Goal: Information Seeking & Learning: Learn about a topic

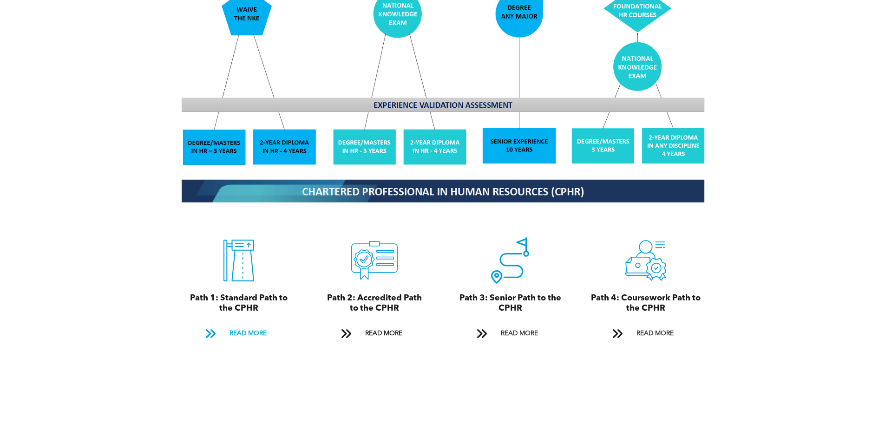
scroll to position [976, 0]
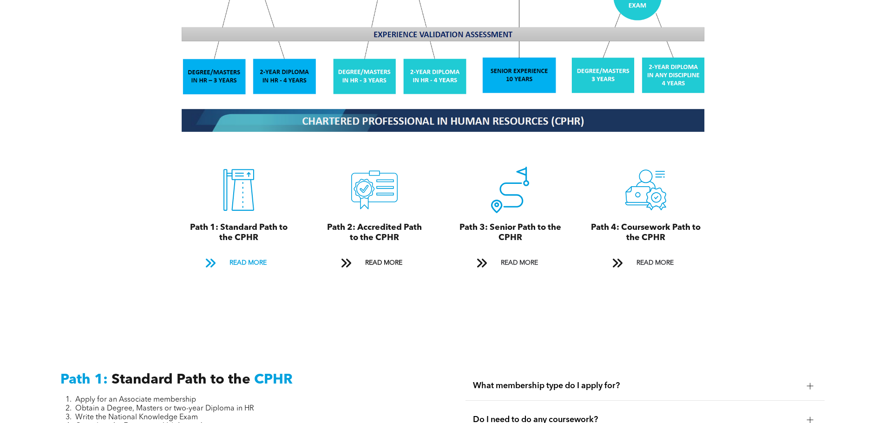
click at [240, 255] on span "READ MORE" at bounding box center [248, 263] width 44 height 17
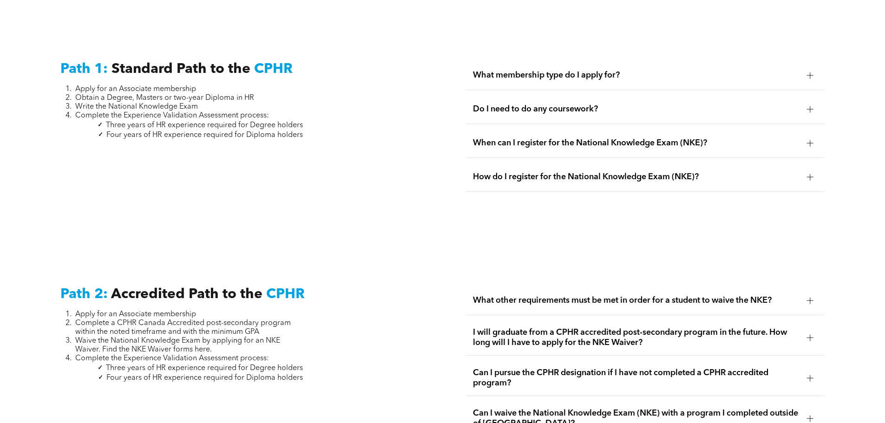
scroll to position [1294, 0]
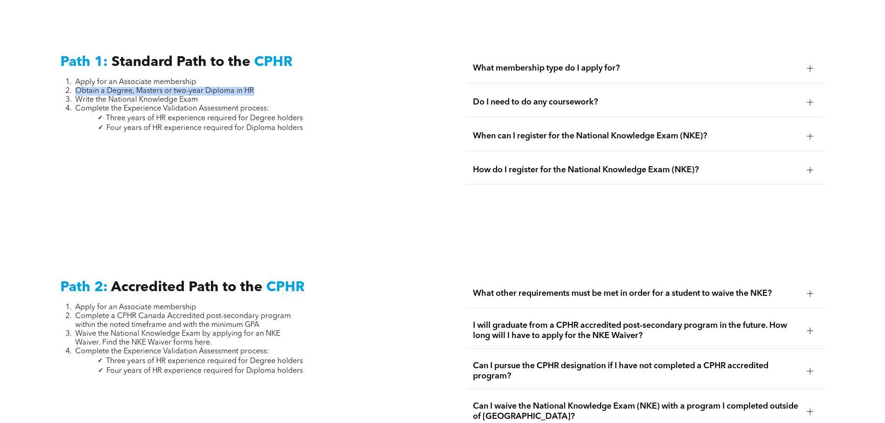
drag, startPoint x: 263, startPoint y: 77, endPoint x: 72, endPoint y: 77, distance: 191.0
click at [75, 87] on li "Obtain a Degree, Masters or two-year Diploma in HR" at bounding box center [189, 91] width 228 height 9
drag, startPoint x: 78, startPoint y: 91, endPoint x: 280, endPoint y: 89, distance: 202.6
click at [280, 96] on li "Write the National Knowledge Exam" at bounding box center [189, 100] width 228 height 9
click at [268, 87] on li "Obtain a Degree, Masters or two-year Diploma in HR" at bounding box center [189, 91] width 228 height 9
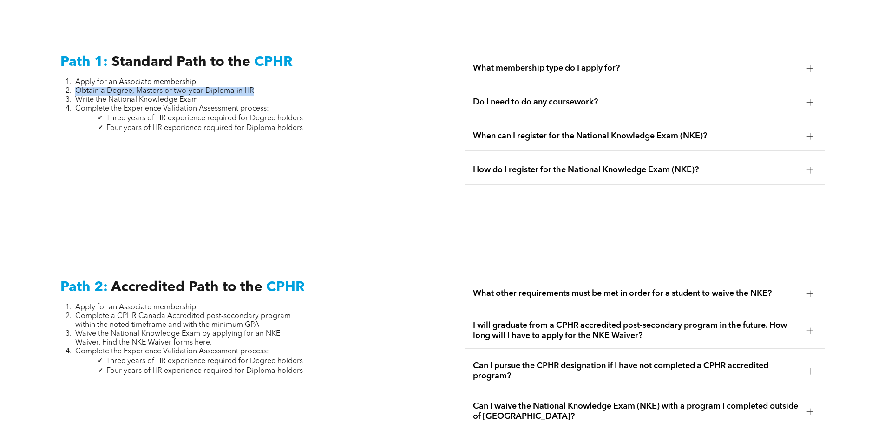
drag, startPoint x: 259, startPoint y: 77, endPoint x: 75, endPoint y: 81, distance: 184.5
click at [75, 87] on li "Obtain a Degree, Masters or two-year Diploma in HR" at bounding box center [189, 91] width 228 height 9
click at [620, 88] on div "Do I need to do any coursework?" at bounding box center [645, 102] width 359 height 29
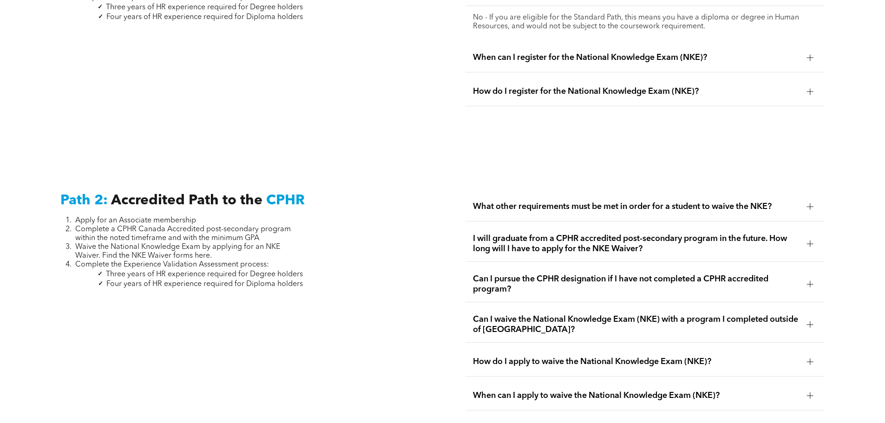
scroll to position [1526, 0]
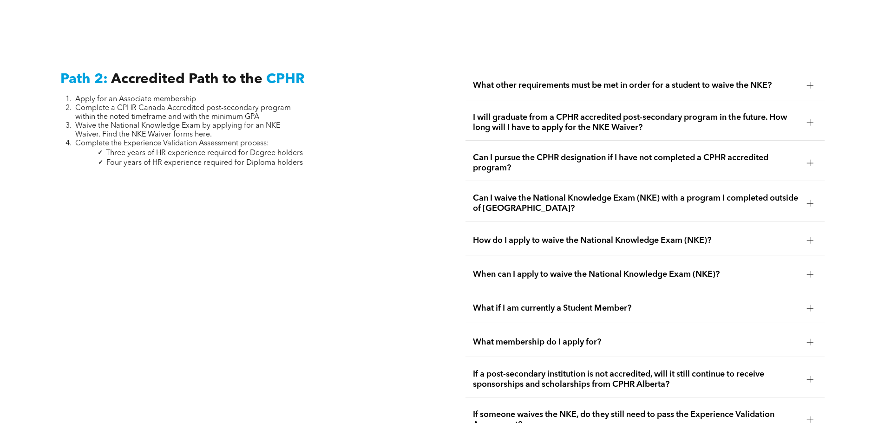
click at [715, 115] on span "I will graduate from a CPHR accredited post-secondary program in the future. Ho…" at bounding box center [636, 122] width 327 height 20
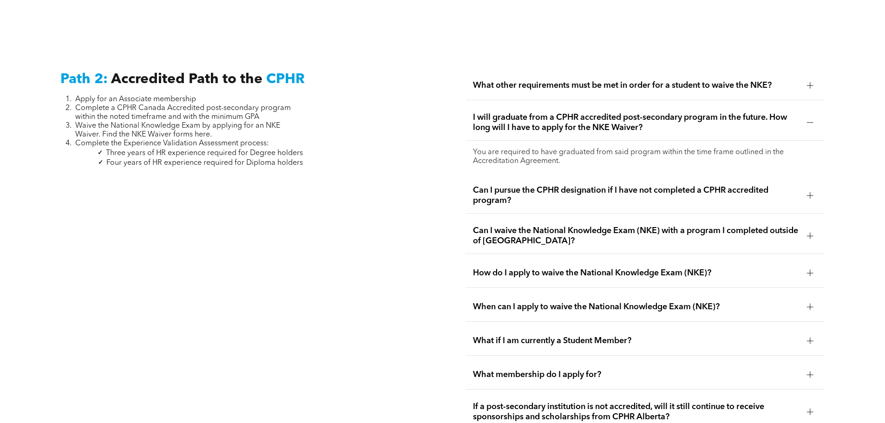
click at [687, 185] on span "Can I pursue the CPHR designation if I have not completed a CPHR accredited pro…" at bounding box center [636, 195] width 327 height 20
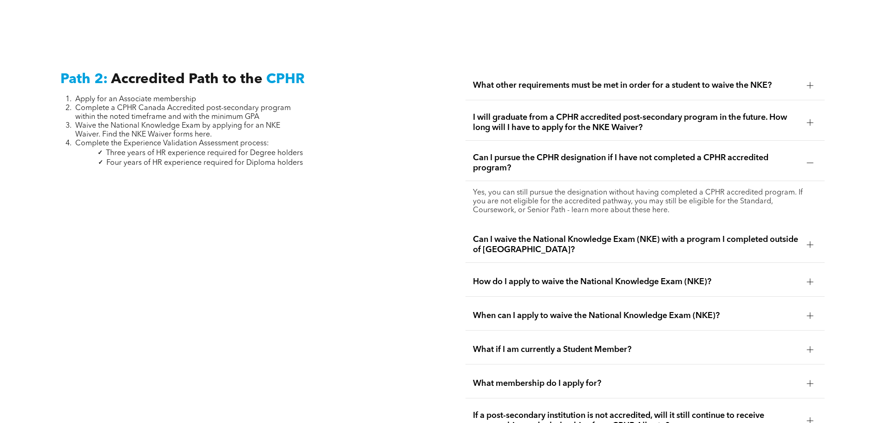
click at [670, 235] on span "Can I waive the National Knowledge Exam (NKE) with a program I completed outsid…" at bounding box center [636, 245] width 327 height 20
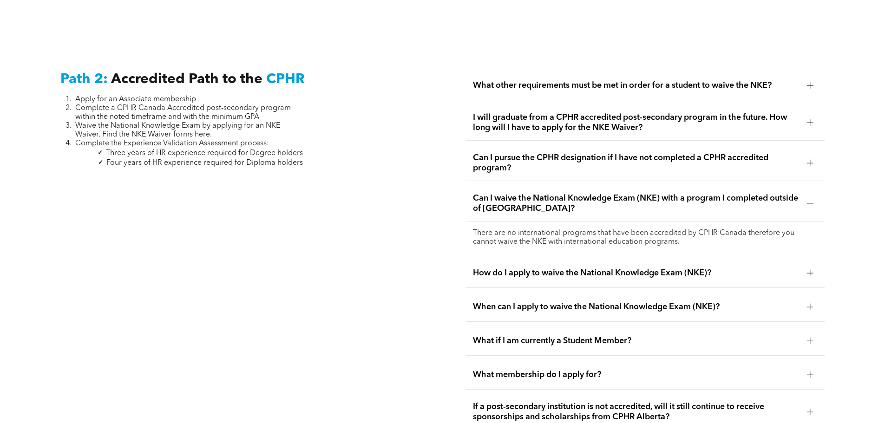
click at [651, 268] on span "How do I apply to waive the National Knowledge Exam (NKE)?" at bounding box center [636, 273] width 327 height 10
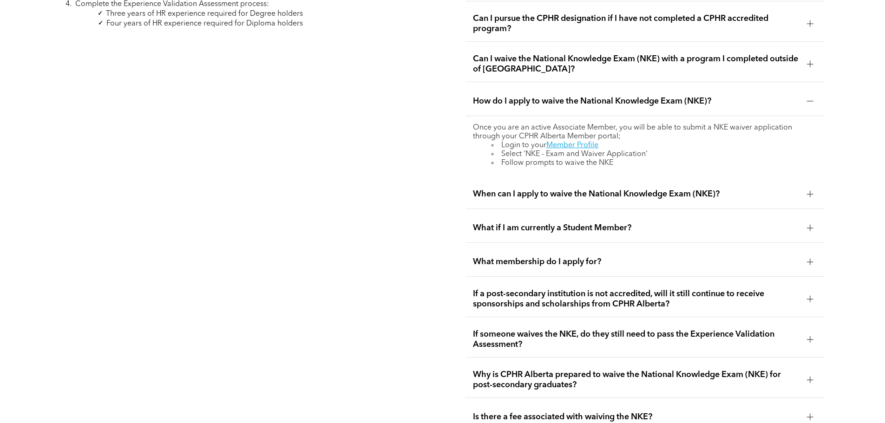
scroll to position [1712, 0]
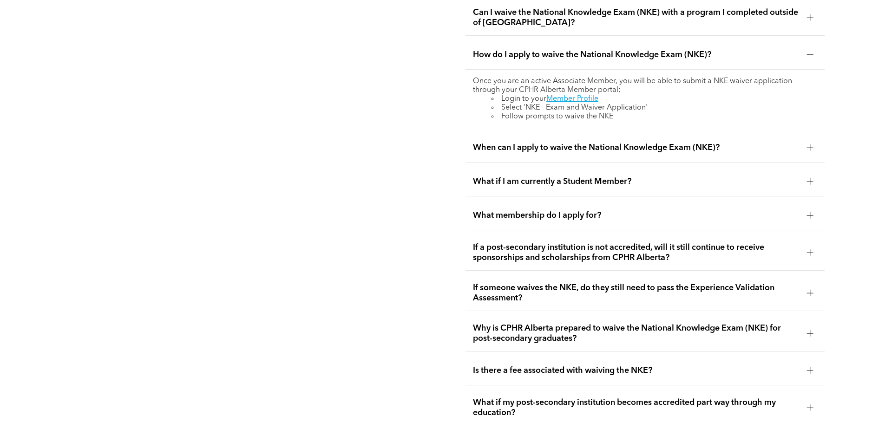
click at [647, 283] on span "If someone waives the NKE, do they still need to pass the Experience Validation…" at bounding box center [636, 293] width 327 height 20
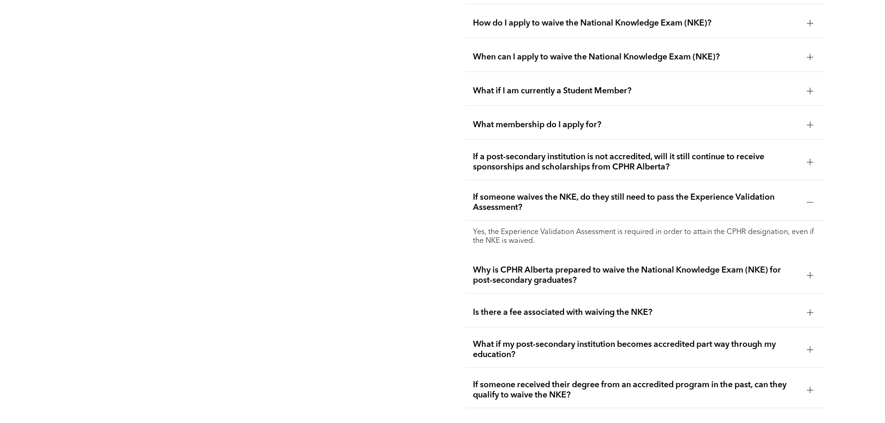
scroll to position [1758, 0]
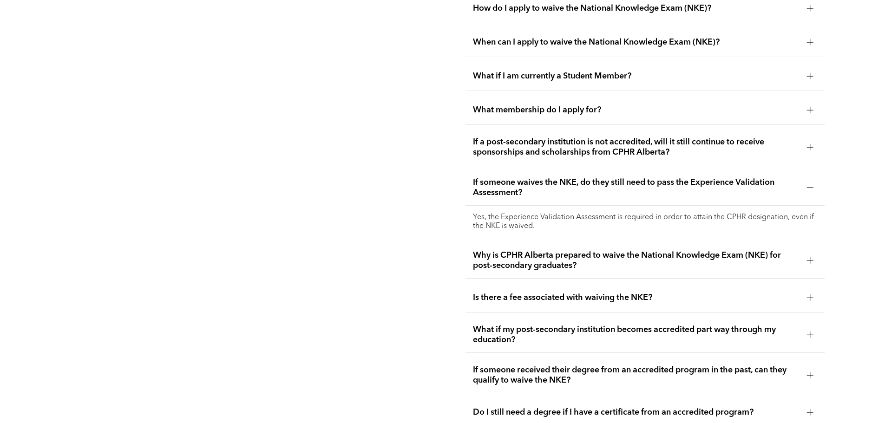
click at [651, 283] on div "Is there a fee associated with waiving the NKE?" at bounding box center [645, 297] width 359 height 29
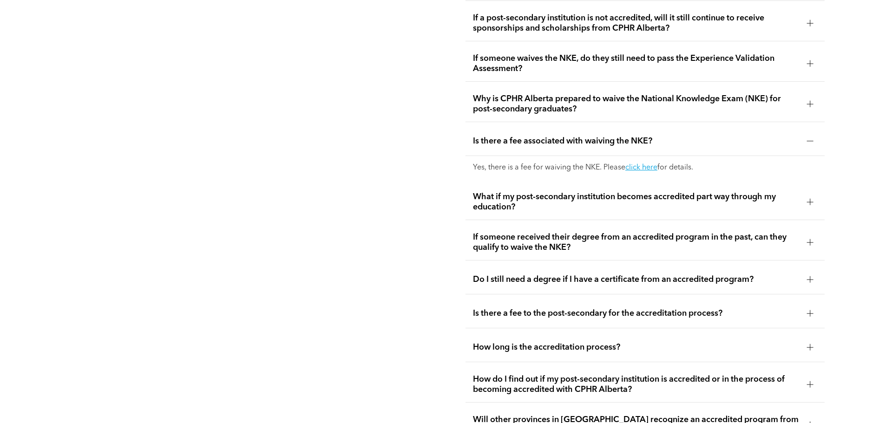
scroll to position [1898, 0]
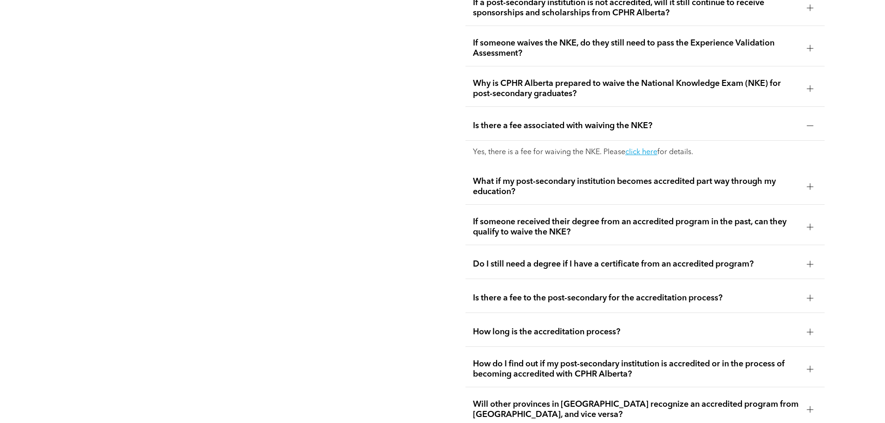
click at [657, 259] on span "Do I still need a degree if I have a certificate from an accredited program?" at bounding box center [636, 264] width 327 height 10
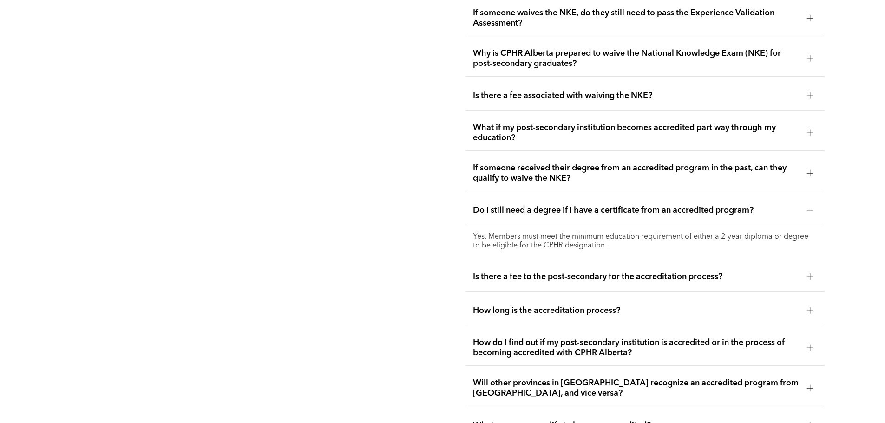
scroll to position [1944, 0]
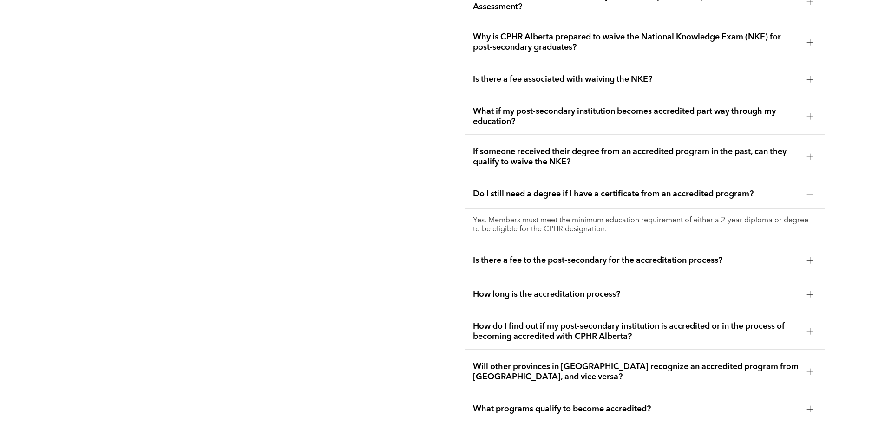
click at [660, 289] on span "How long is the accreditation process?" at bounding box center [636, 294] width 327 height 10
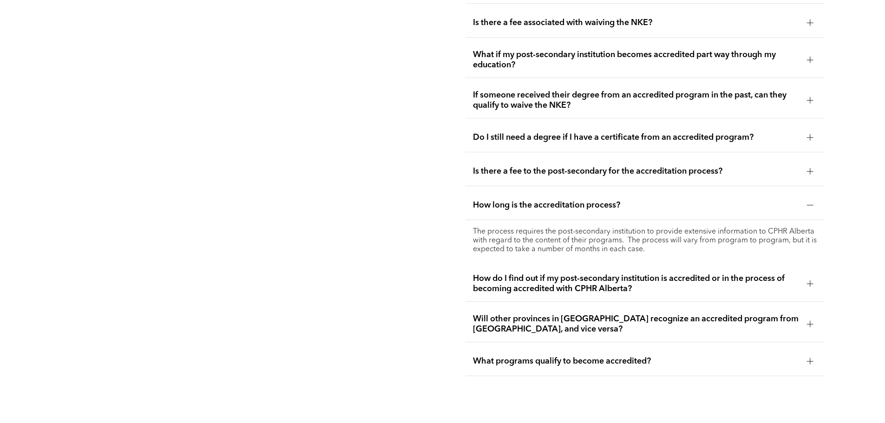
scroll to position [2083, 0]
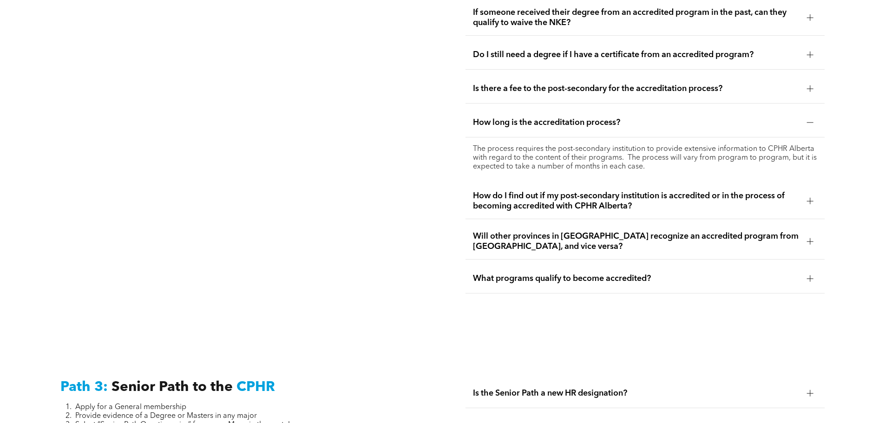
click at [671, 231] on span "Will other provinces in Canada recognize an accredited program from Alberta, an…" at bounding box center [636, 241] width 327 height 20
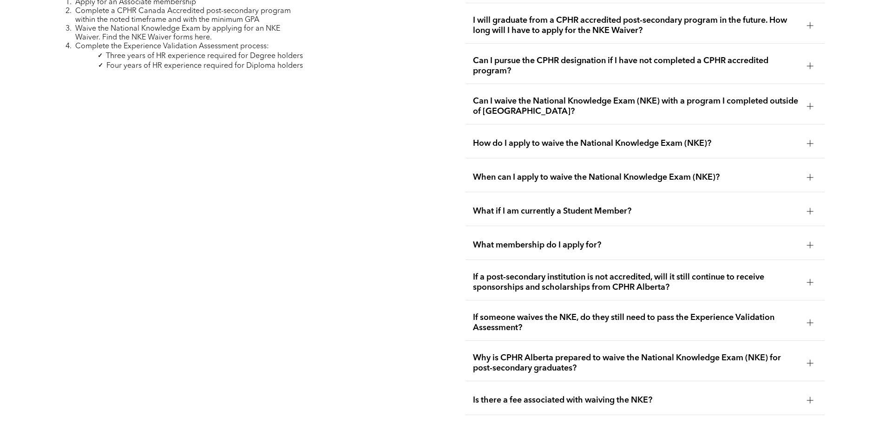
scroll to position [1479, 0]
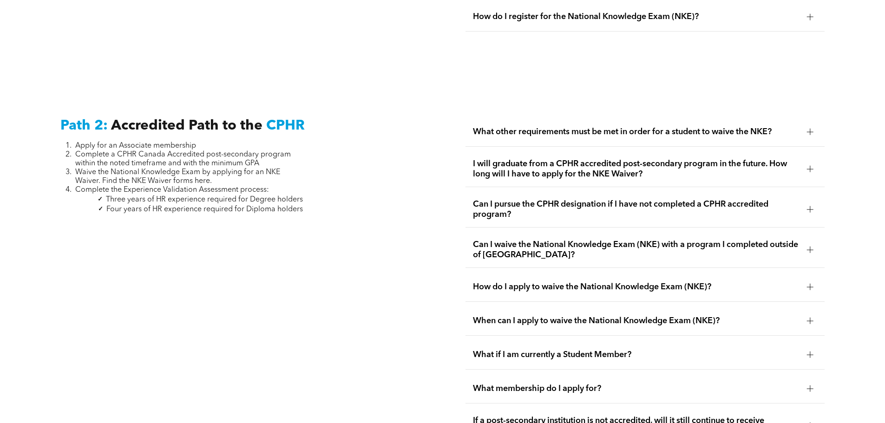
click at [595, 127] on span "What other requirements must be met in order for a student to waive the NKE?" at bounding box center [636, 132] width 327 height 10
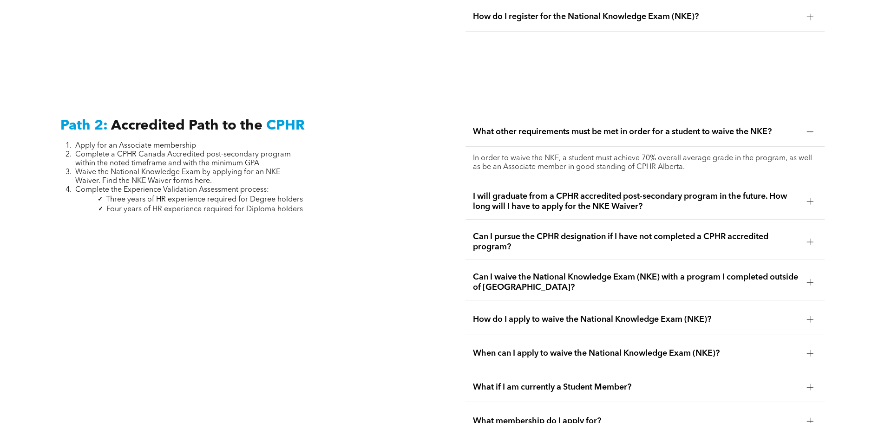
click at [598, 192] on span "I will graduate from a CPHR accredited post-secondary program in the future. Ho…" at bounding box center [636, 201] width 327 height 20
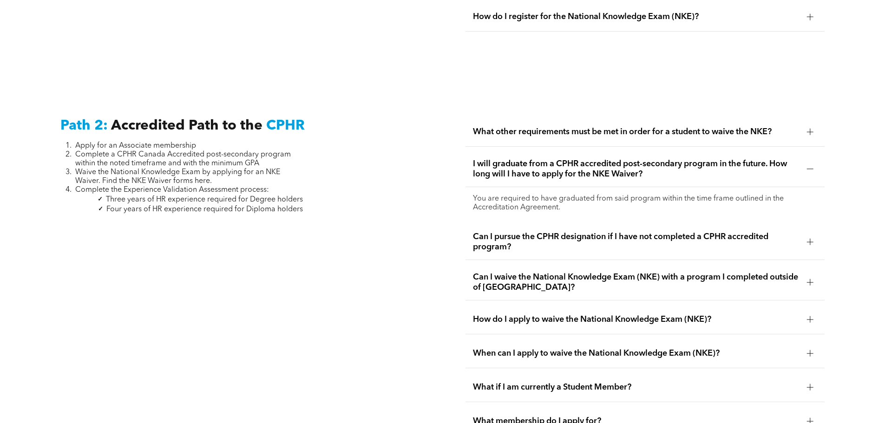
click at [542, 232] on span "Can I pursue the CPHR designation if I have not completed a CPHR accredited pro…" at bounding box center [636, 242] width 327 height 20
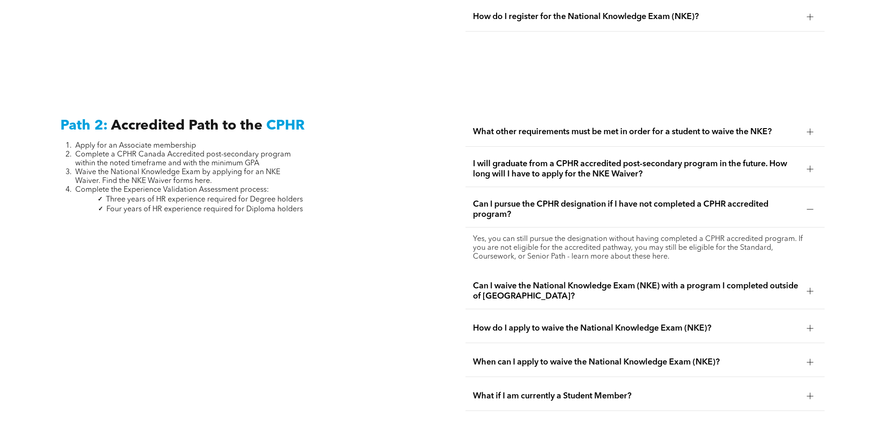
scroll to position [1572, 0]
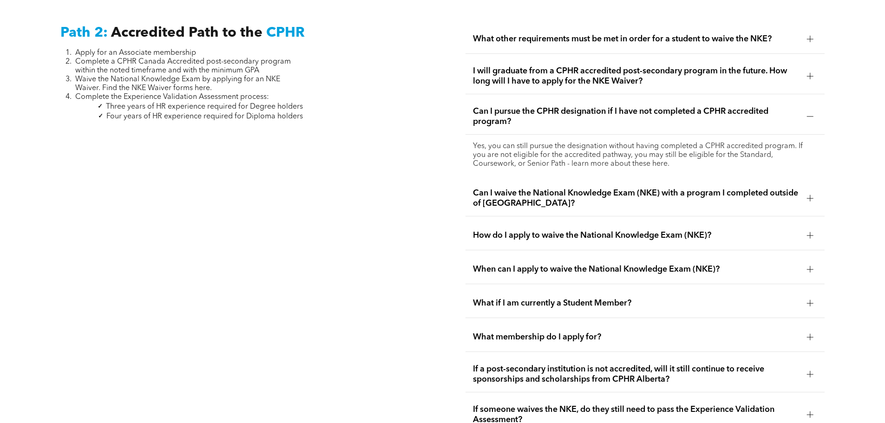
click at [546, 188] on span "Can I waive the National Knowledge Exam (NKE) with a program I completed outsid…" at bounding box center [636, 198] width 327 height 20
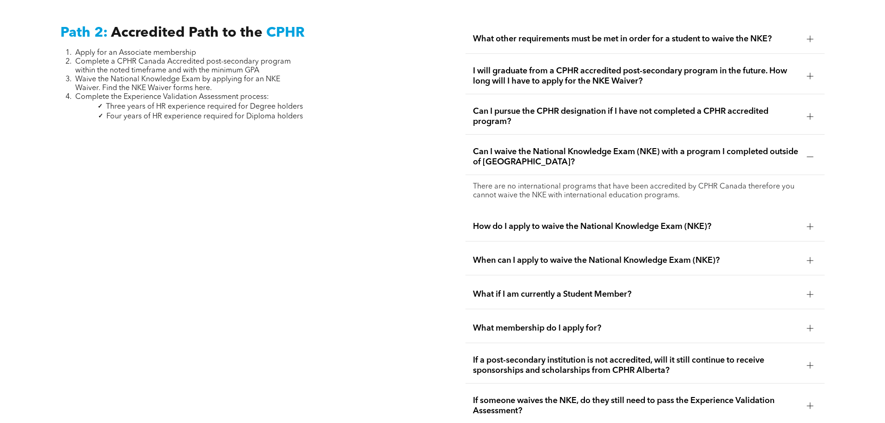
click at [544, 212] on div "How do I apply to waive the National Knowledge Exam (NKE)?" at bounding box center [645, 226] width 359 height 29
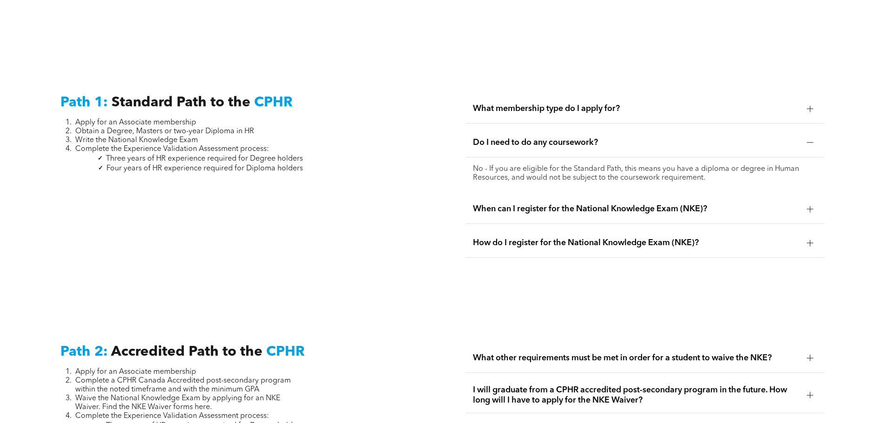
scroll to position [1238, 0]
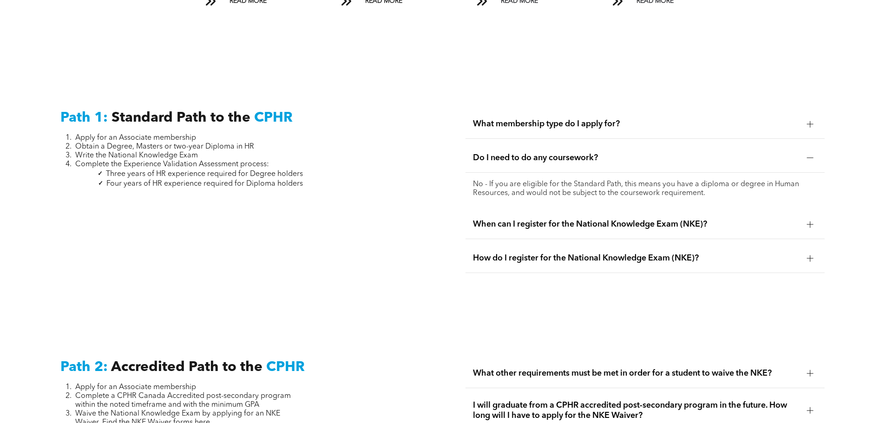
click at [560, 110] on div "What membership type do I apply for?" at bounding box center [645, 124] width 359 height 29
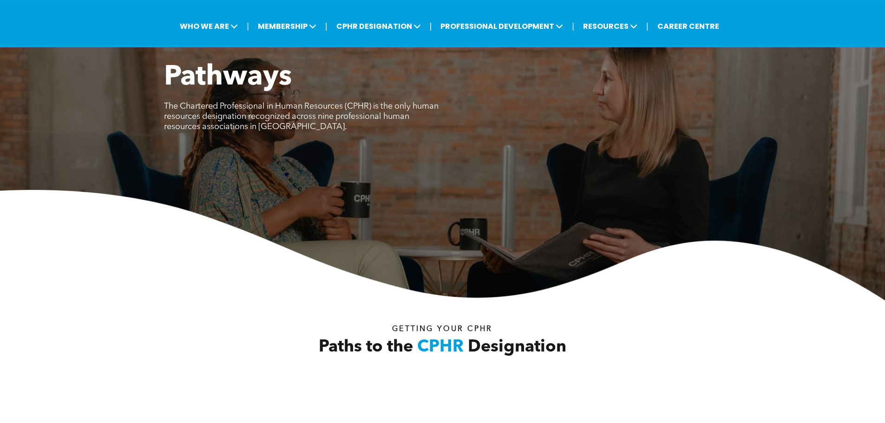
scroll to position [0, 0]
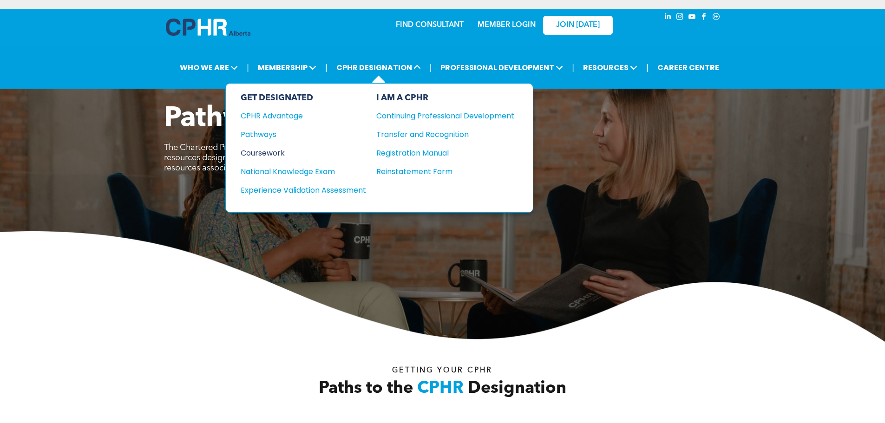
click at [273, 152] on div "Coursework" at bounding box center [297, 153] width 113 height 12
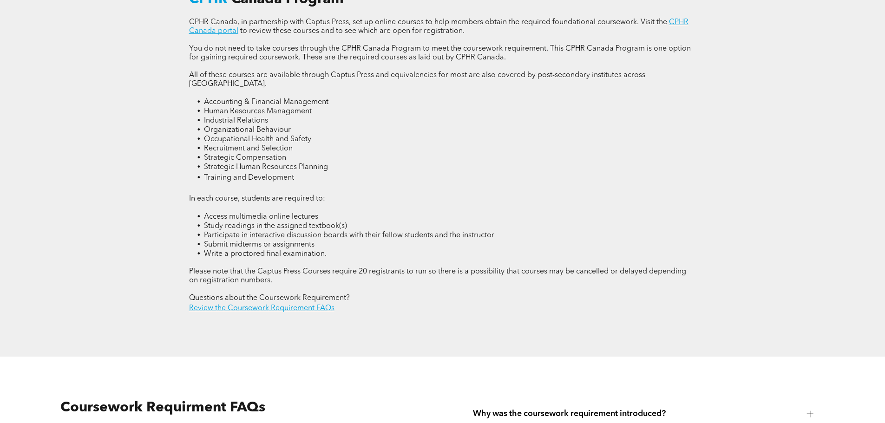
scroll to position [1347, 0]
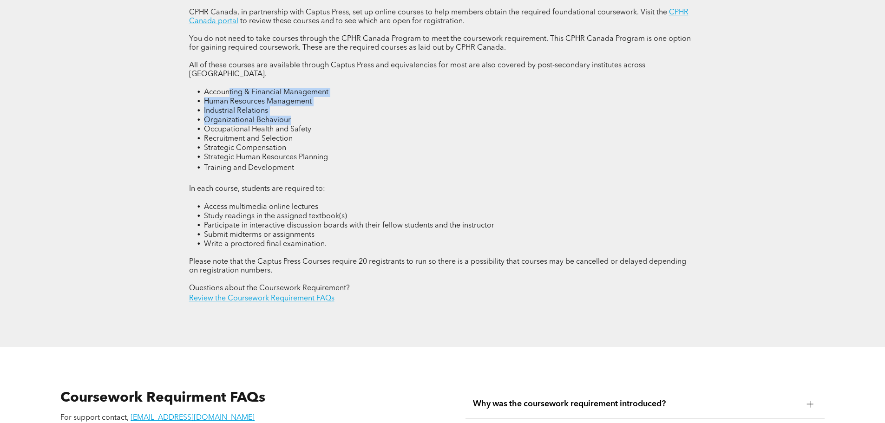
drag, startPoint x: 230, startPoint y: 84, endPoint x: 329, endPoint y: 110, distance: 102.0
click at [329, 110] on ul "Accounting & Financial Management Human Resources Management Industrial Relatio…" at bounding box center [442, 131] width 507 height 86
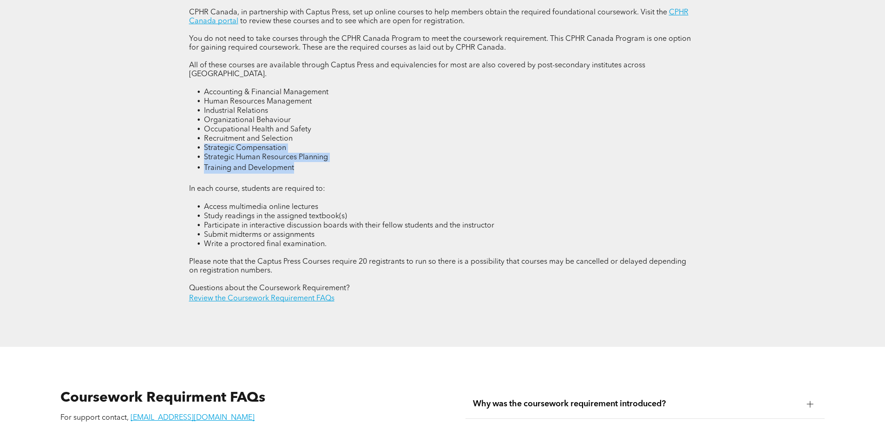
drag, startPoint x: 312, startPoint y: 125, endPoint x: 313, endPoint y: 151, distance: 26.0
click at [313, 151] on ul "Accounting & Financial Management Human Resources Management Industrial Relatio…" at bounding box center [442, 131] width 507 height 86
click at [313, 162] on li "Training and Development" at bounding box center [450, 168] width 493 height 12
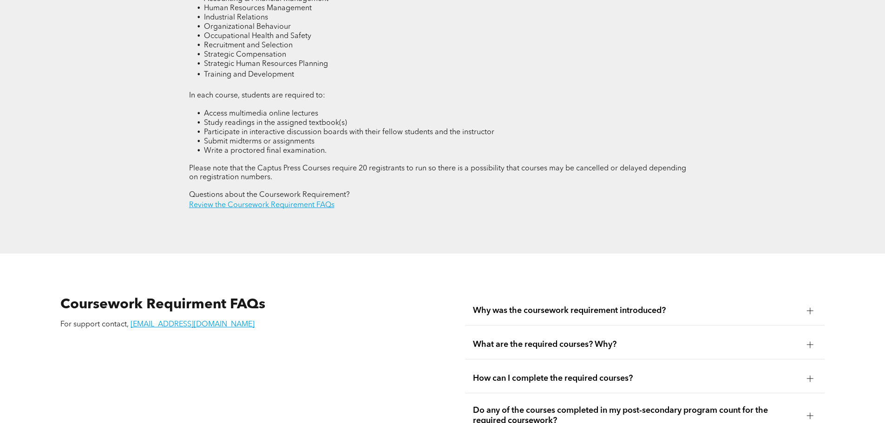
scroll to position [1580, 0]
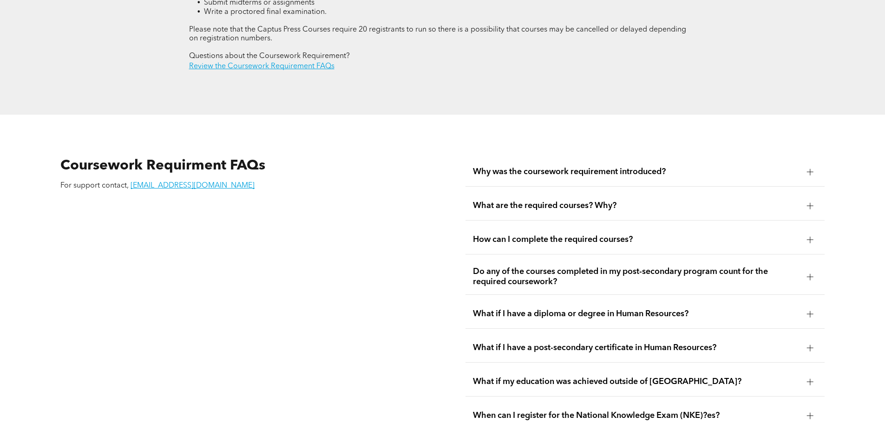
click at [606, 167] on span "Why was the coursework requirement introduced?" at bounding box center [636, 172] width 327 height 10
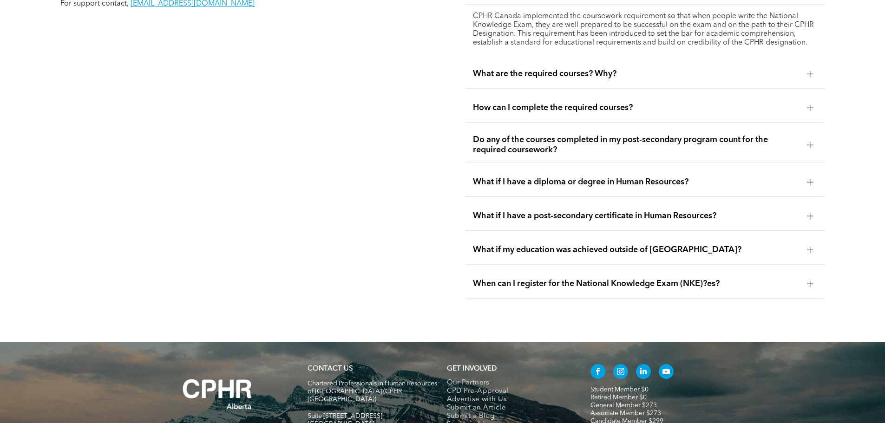
scroll to position [1766, 0]
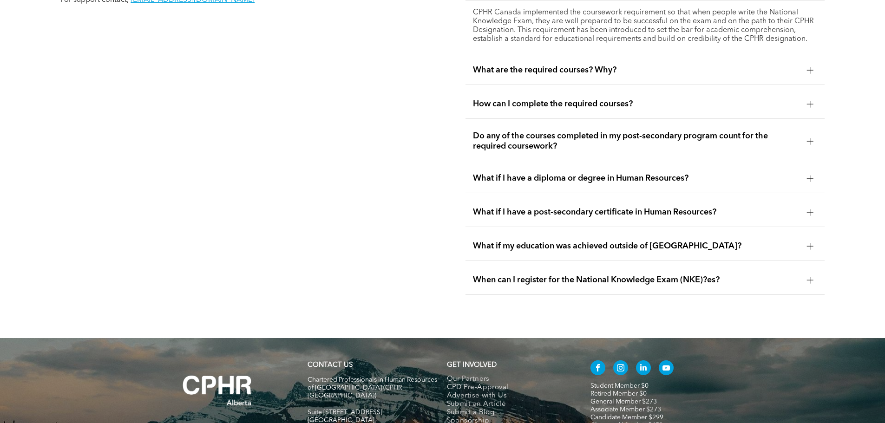
click at [599, 233] on div "What if my education was achieved outside of Canada?" at bounding box center [645, 246] width 359 height 29
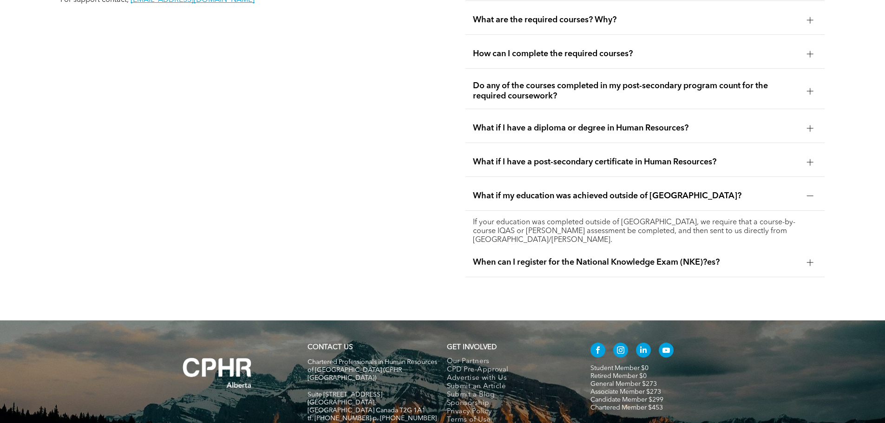
click at [585, 257] on span "When can I register for the National Knowledge Exam (NKE)?es?" at bounding box center [636, 262] width 327 height 10
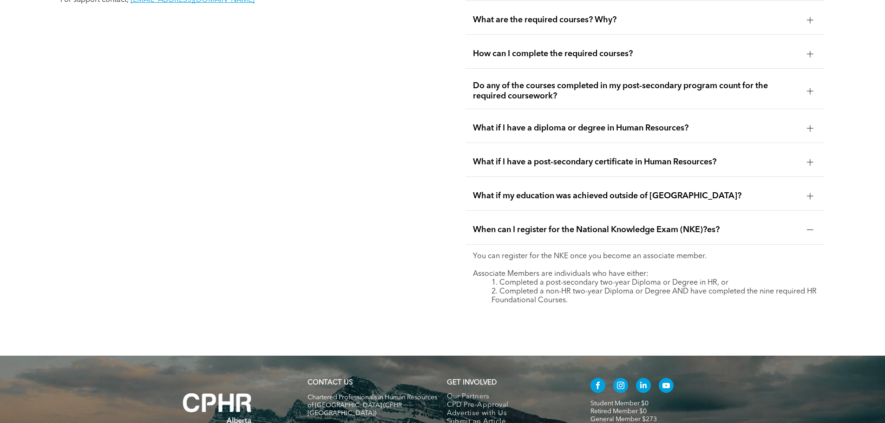
click at [591, 123] on span "What if I have a diploma or degree in Human Resources?" at bounding box center [636, 128] width 327 height 10
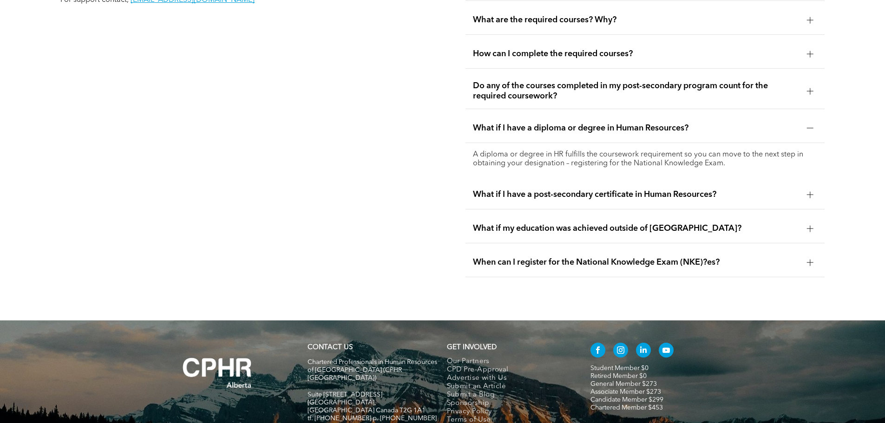
click at [598, 190] on span "What if I have a post-secondary certificate in Human Resources?" at bounding box center [636, 195] width 327 height 10
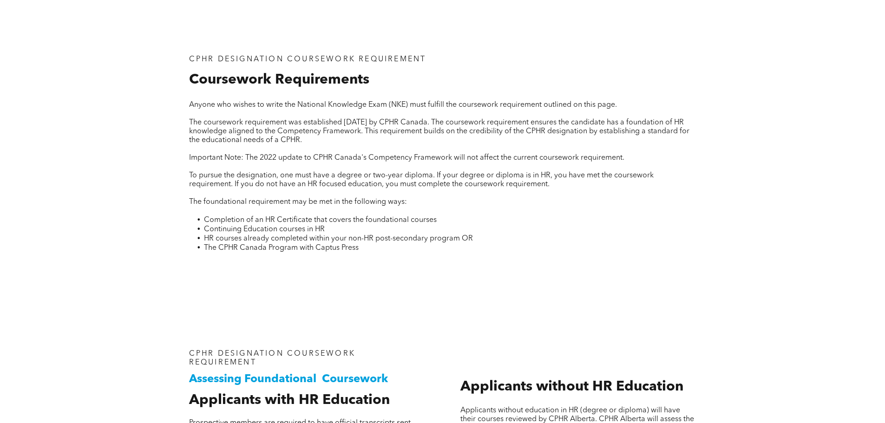
scroll to position [370, 0]
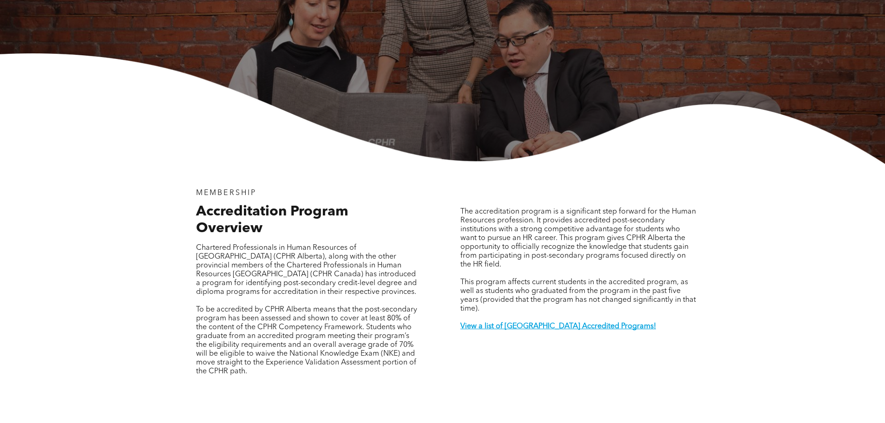
scroll to position [186, 0]
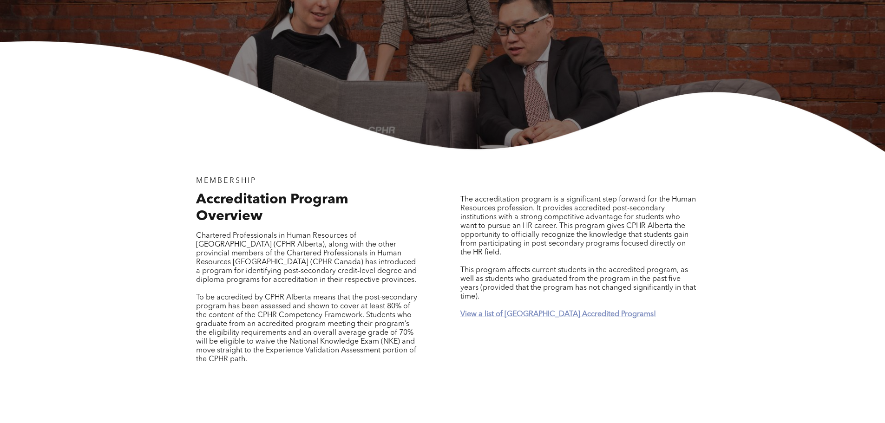
click at [540, 311] on strong "View a list of [GEOGRAPHIC_DATA] Accredited Programs!" at bounding box center [558, 314] width 196 height 7
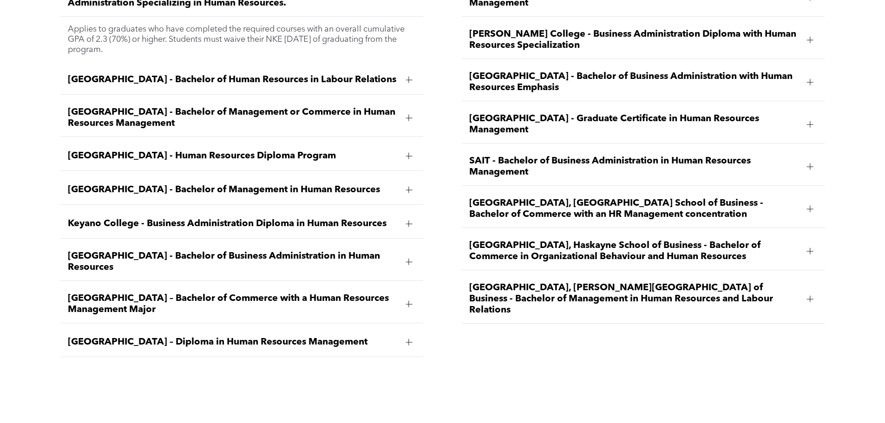
scroll to position [1418, 0]
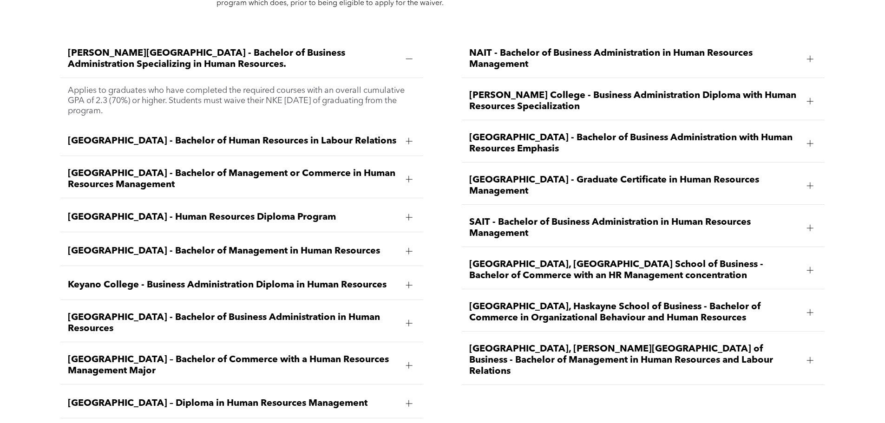
click at [347, 399] on div "[GEOGRAPHIC_DATA] – Diploma in Human Resources Management" at bounding box center [241, 403] width 363 height 29
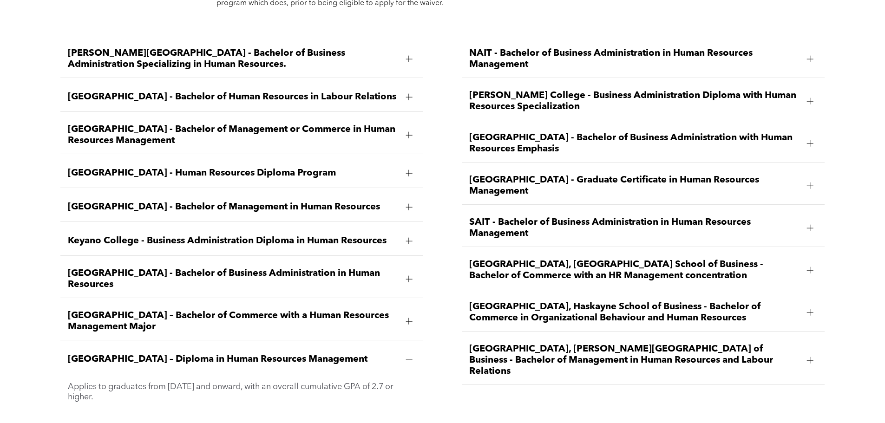
click at [246, 168] on span "[GEOGRAPHIC_DATA] - Human Resources Diploma Program" at bounding box center [233, 173] width 330 height 11
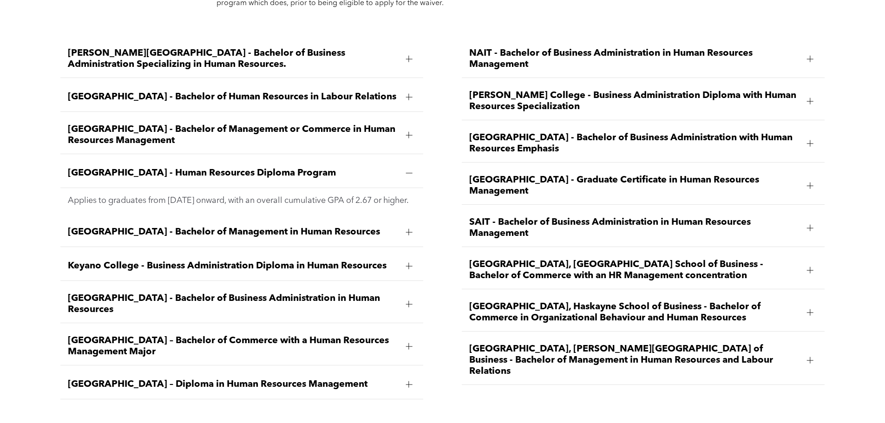
drag, startPoint x: 68, startPoint y: 146, endPoint x: 332, endPoint y: 138, distance: 263.6
click at [332, 159] on div "[GEOGRAPHIC_DATA] - Human Resources Diploma Program" at bounding box center [241, 173] width 363 height 29
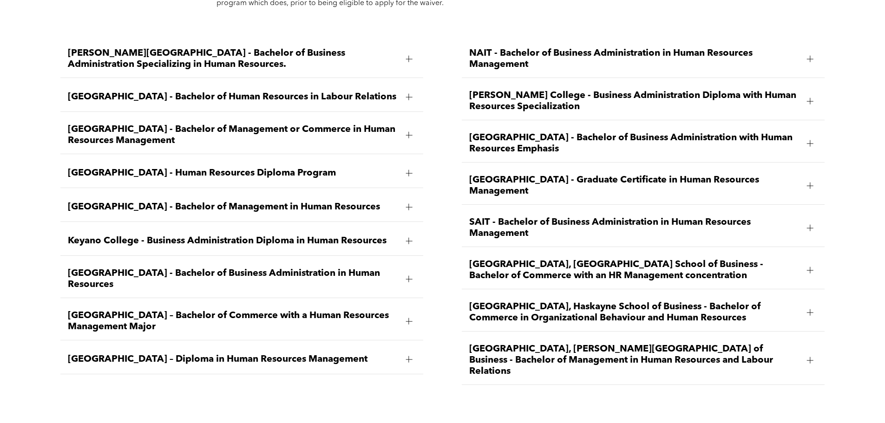
copy span "[GEOGRAPHIC_DATA] - Human Resources Diploma Program"
click at [298, 354] on span "[GEOGRAPHIC_DATA] – Diploma in Human Resources Management" at bounding box center [233, 359] width 330 height 11
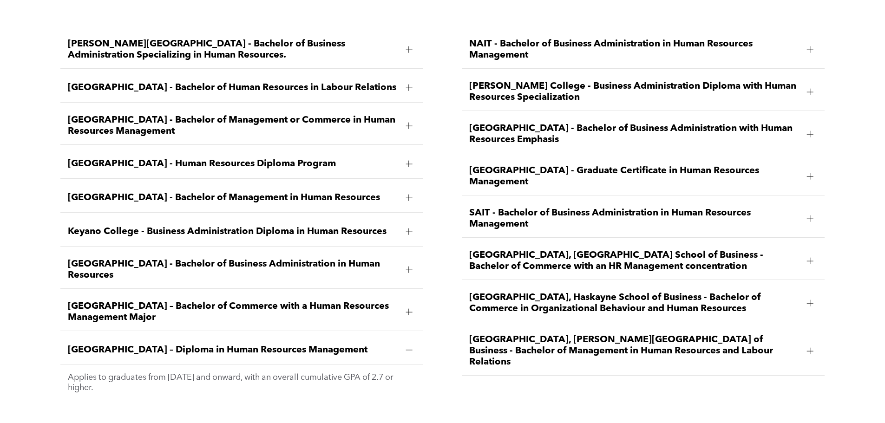
scroll to position [1557, 0]
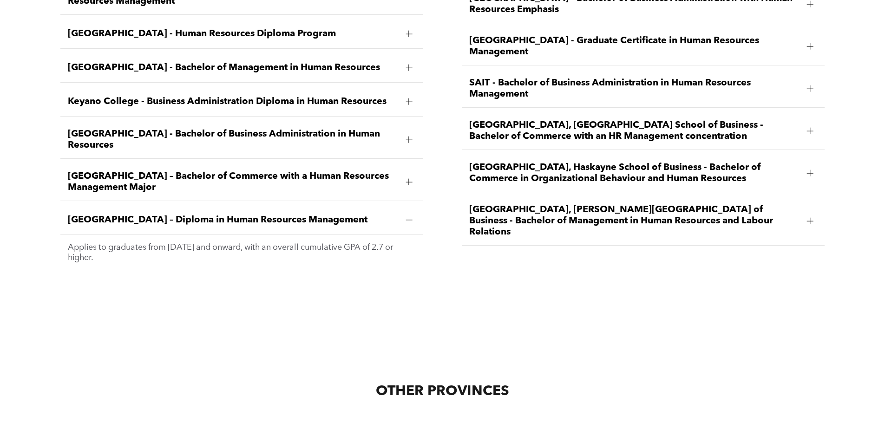
drag, startPoint x: 66, startPoint y: 205, endPoint x: 364, endPoint y: 201, distance: 297.4
click at [364, 206] on div "[GEOGRAPHIC_DATA] – Diploma in Human Resources Management" at bounding box center [241, 220] width 363 height 29
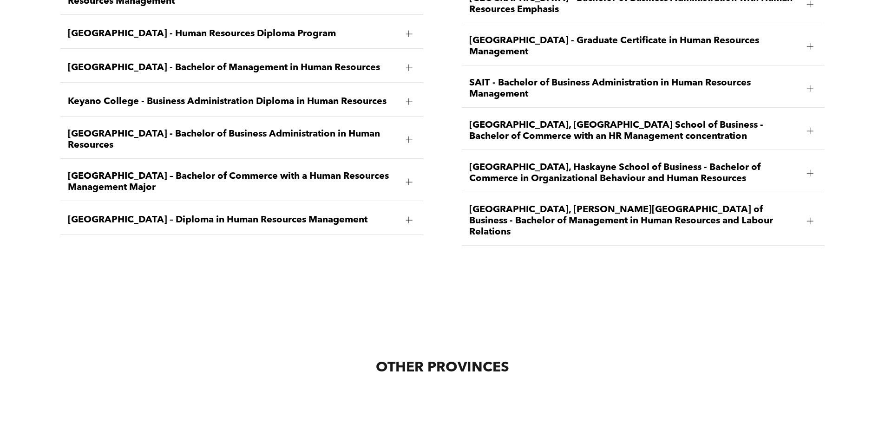
copy span "[GEOGRAPHIC_DATA] – Diploma in Human Resources Management"
